Goal: Find specific page/section

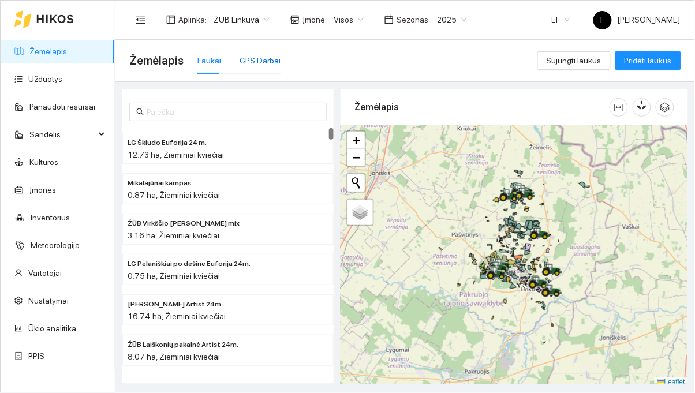
click at [266, 66] on div "GPS Darbai" at bounding box center [260, 60] width 41 height 13
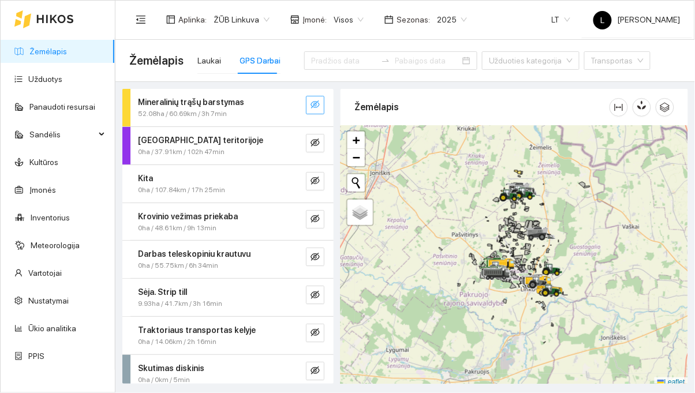
click at [313, 99] on button "button" at bounding box center [315, 105] width 18 height 18
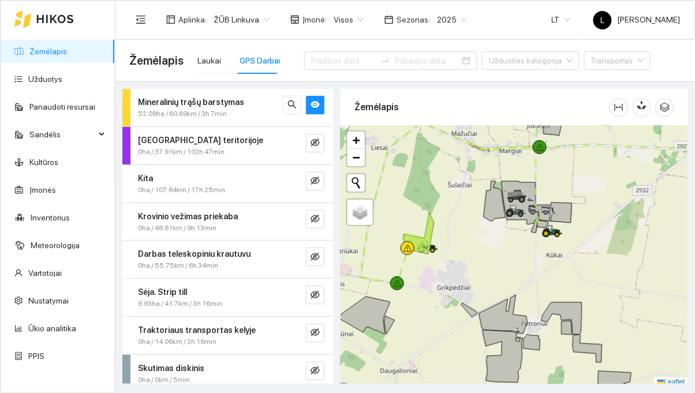
click at [687, 95] on div "Žemėlapis" at bounding box center [515, 108] width 348 height 38
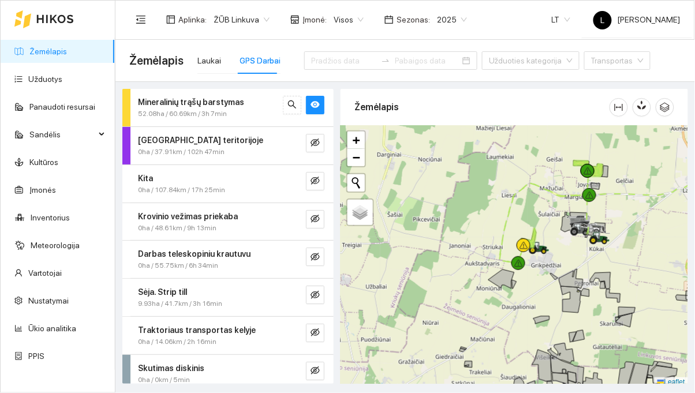
click at [527, 243] on icon at bounding box center [524, 246] width 9 height 8
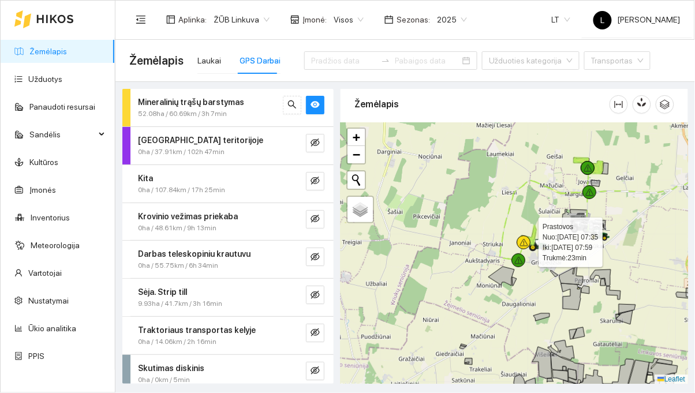
click at [519, 182] on div at bounding box center [515, 254] width 348 height 262
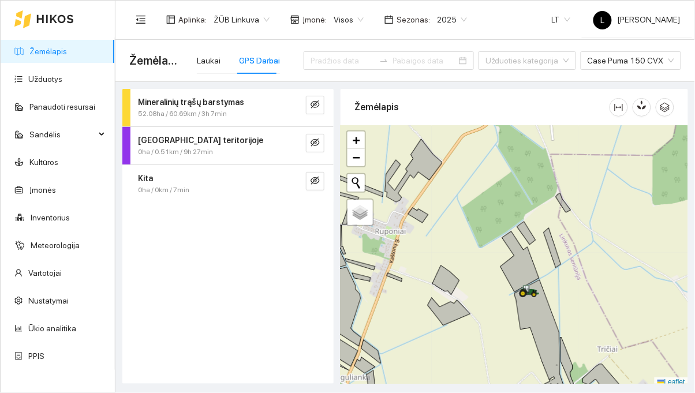
scroll to position [3, 0]
